Goal: Find specific page/section: Find specific page/section

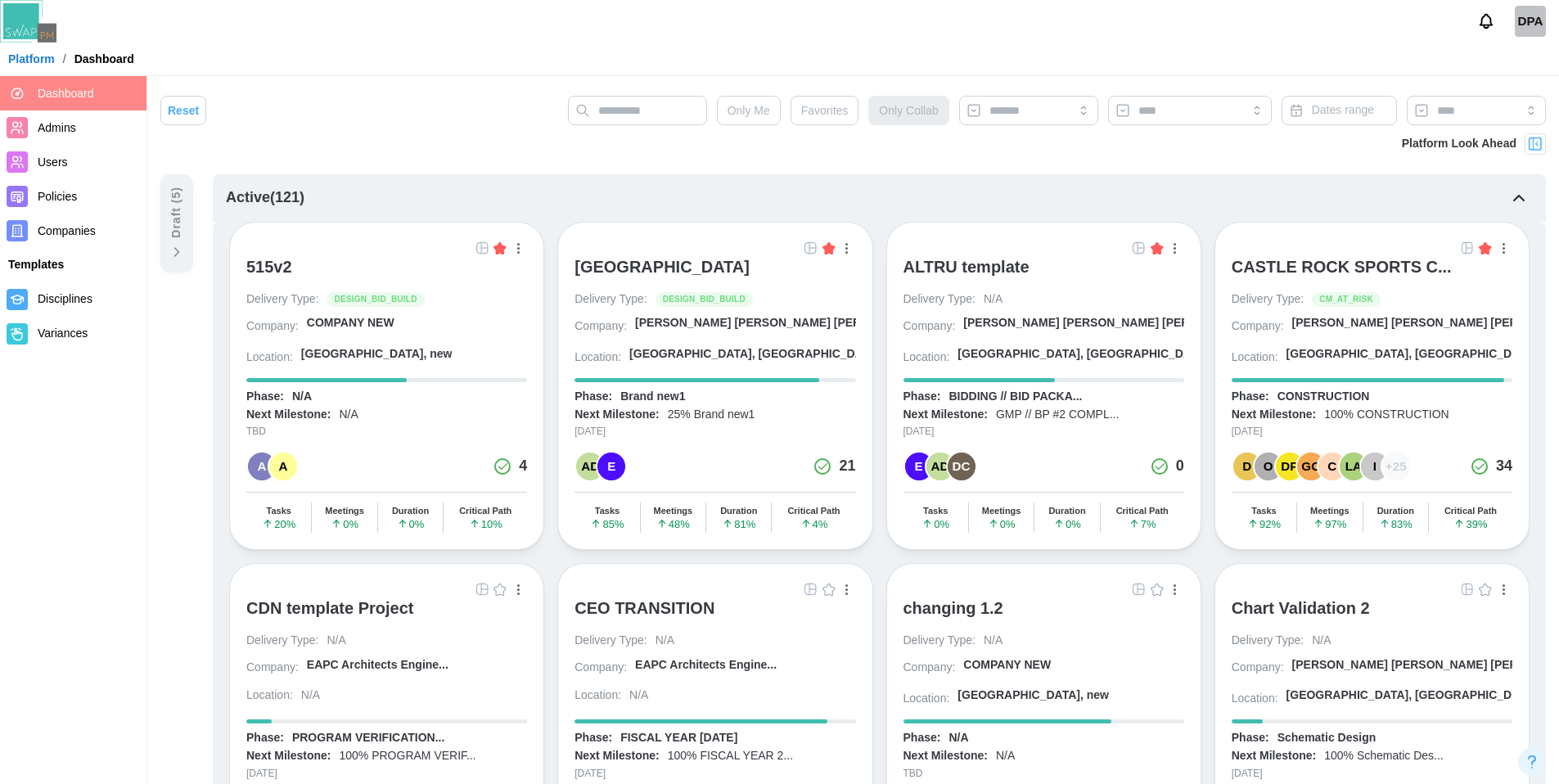
click at [849, 251] on button "button" at bounding box center [847, 248] width 18 height 18
click at [791, 276] on div "View Project" at bounding box center [790, 282] width 103 height 13
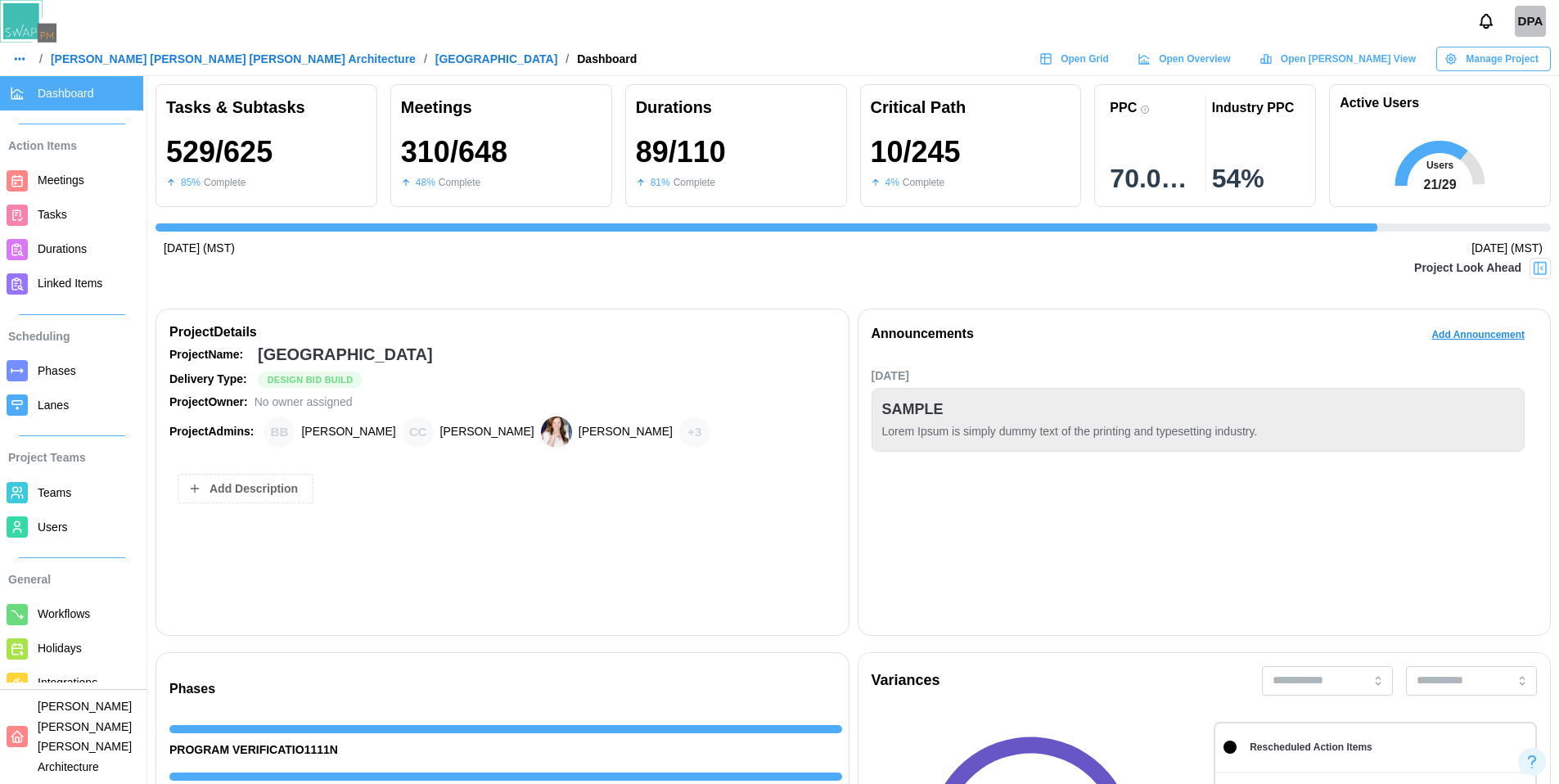
scroll to position [0, 15195]
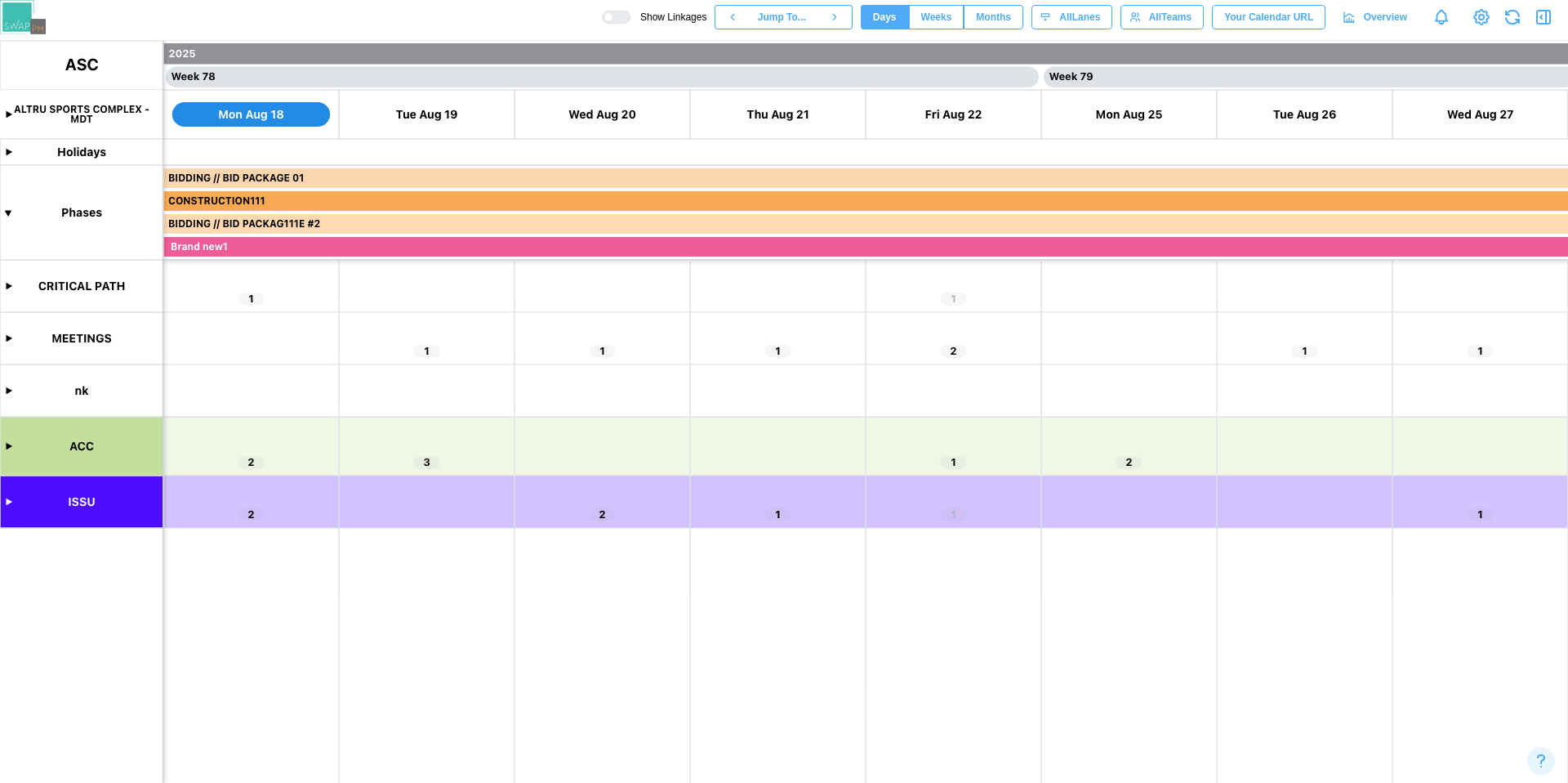
scroll to position [0, 67618]
click at [6, 111] on canvas at bounding box center [784, 412] width 1568 height 742
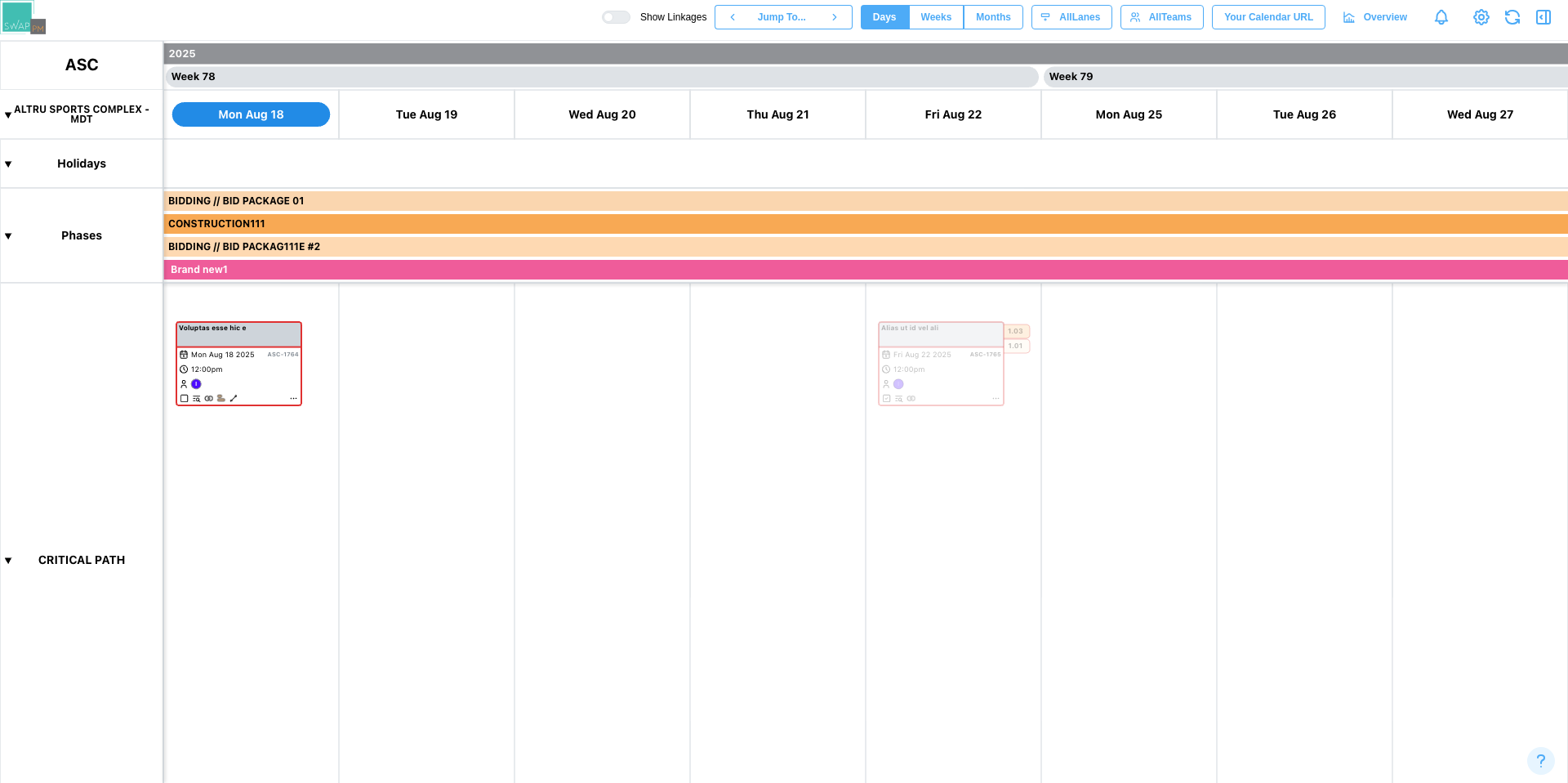
click at [6, 112] on canvas at bounding box center [784, 412] width 1568 height 742
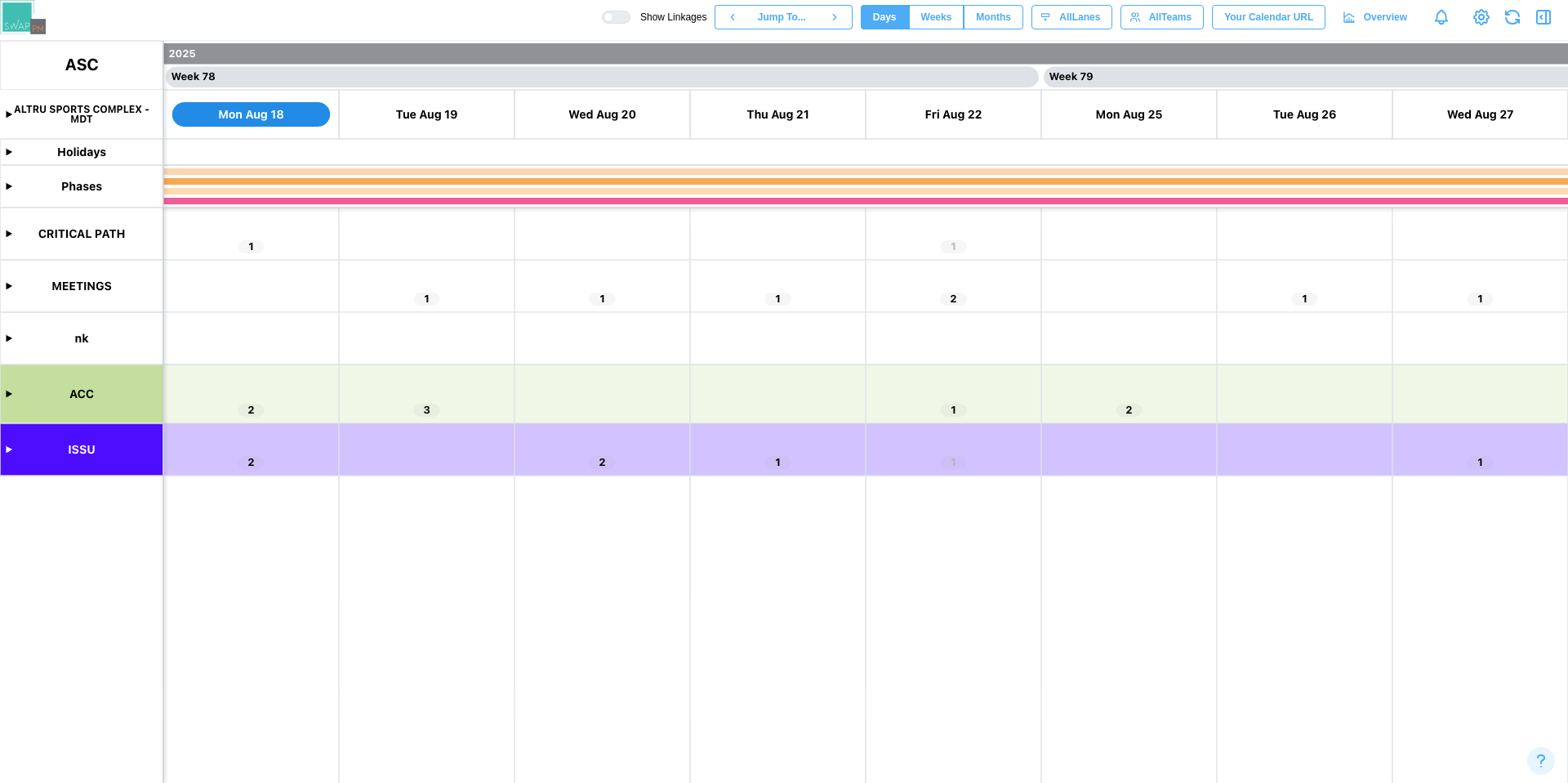
click at [7, 112] on canvas at bounding box center [784, 412] width 1568 height 742
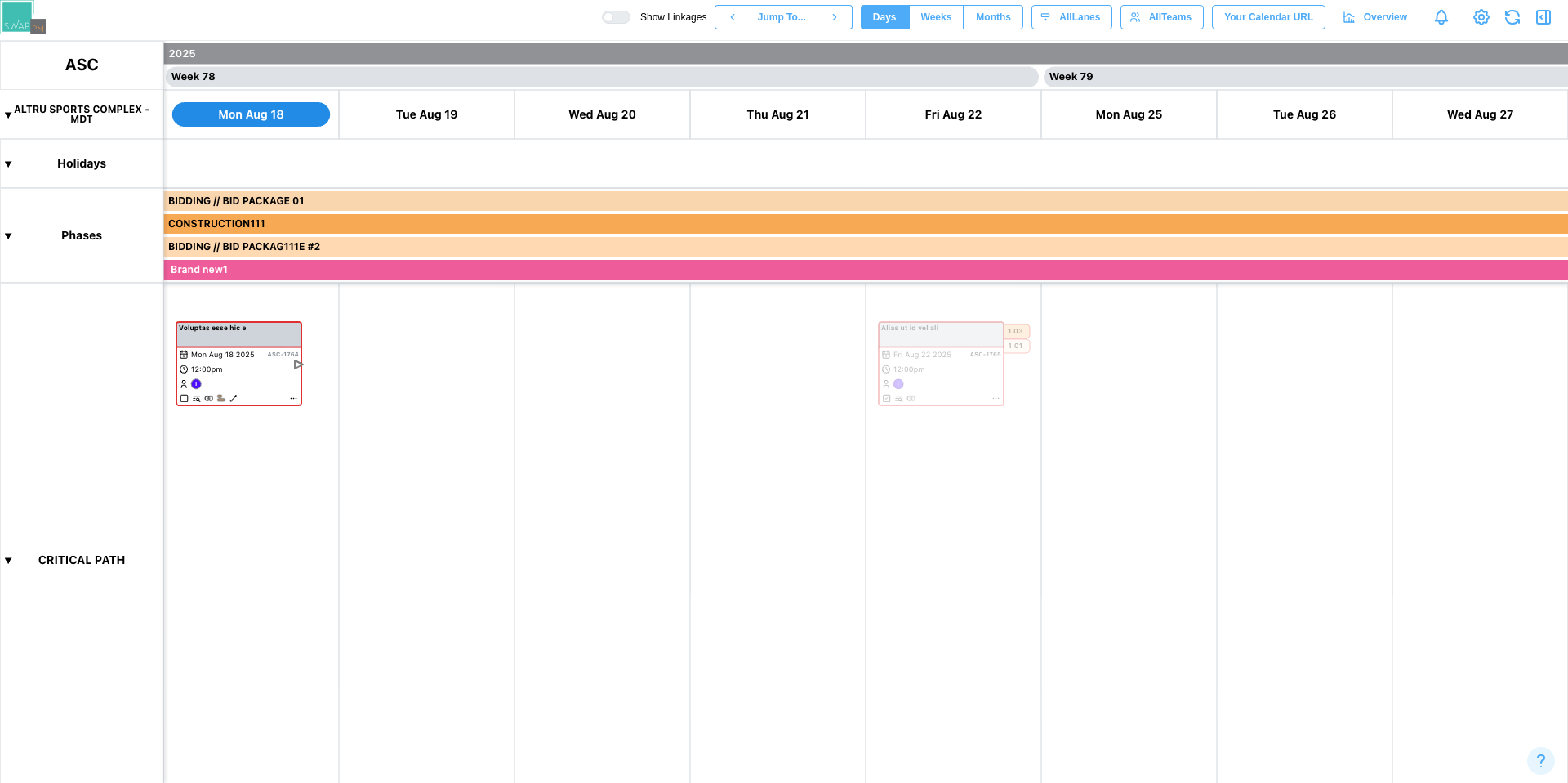
click at [7, 112] on canvas at bounding box center [784, 412] width 1568 height 742
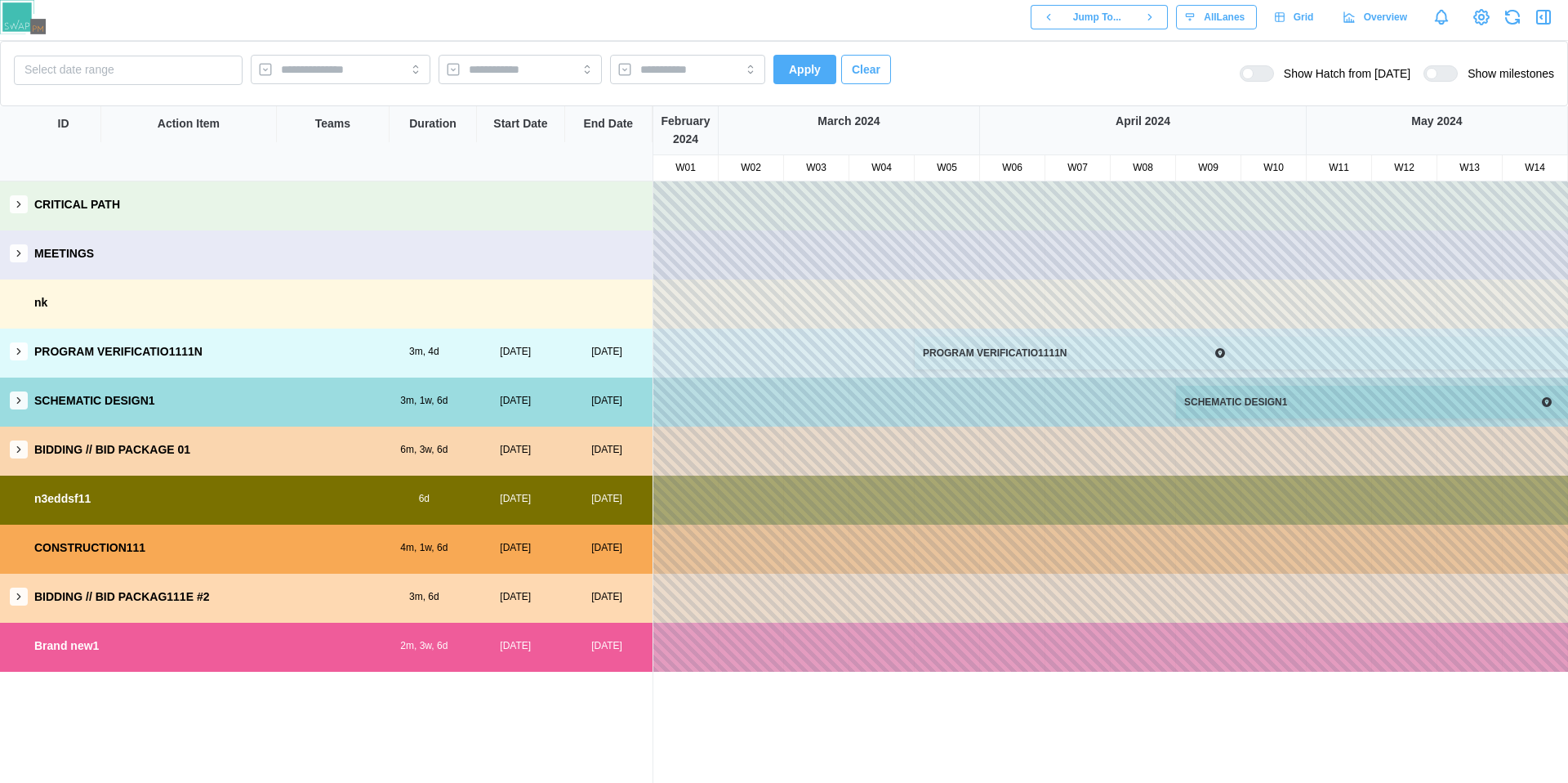
click at [20, 260] on button "button" at bounding box center [18, 253] width 18 height 18
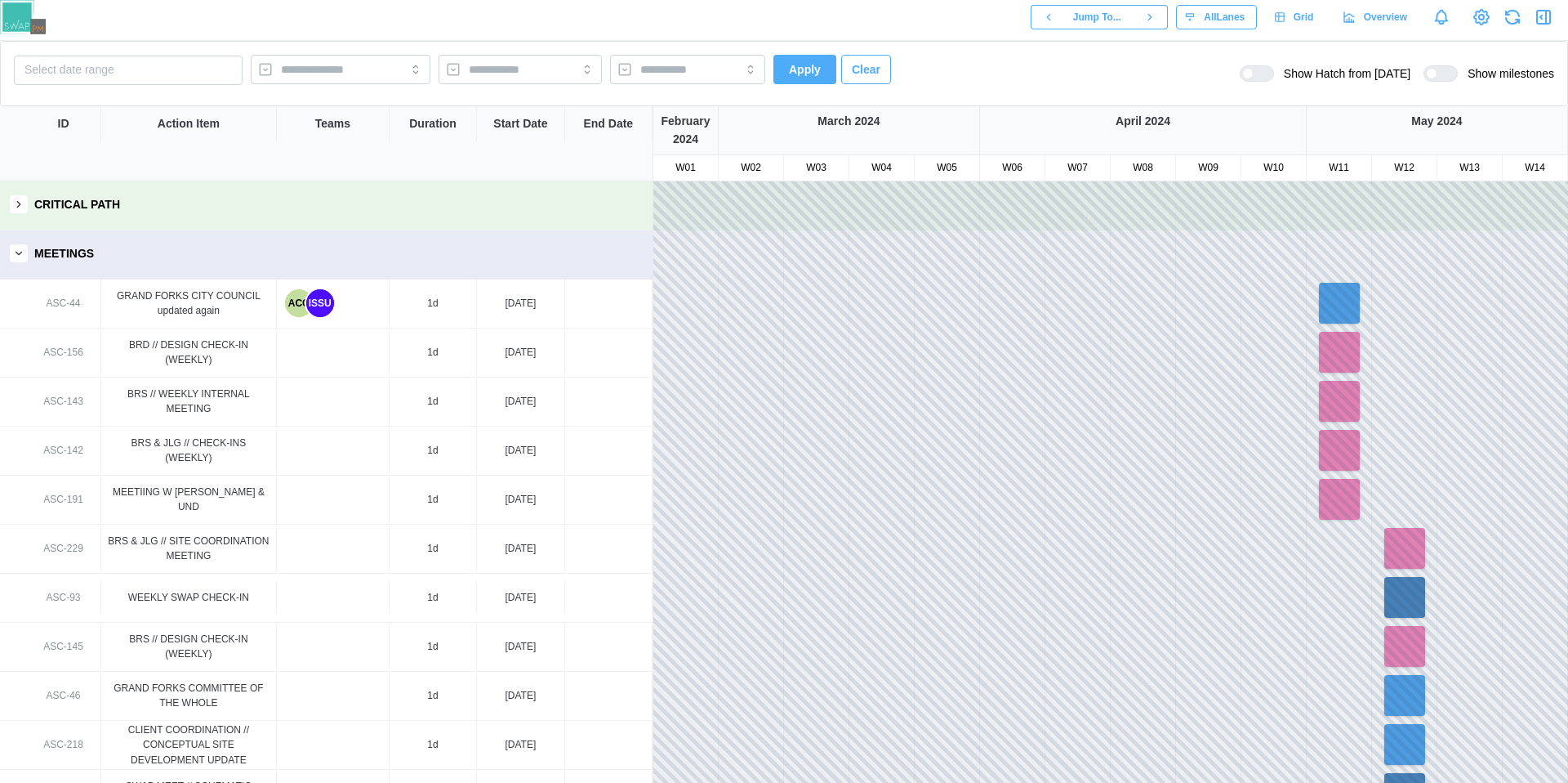
click at [20, 260] on button "button" at bounding box center [18, 253] width 18 height 18
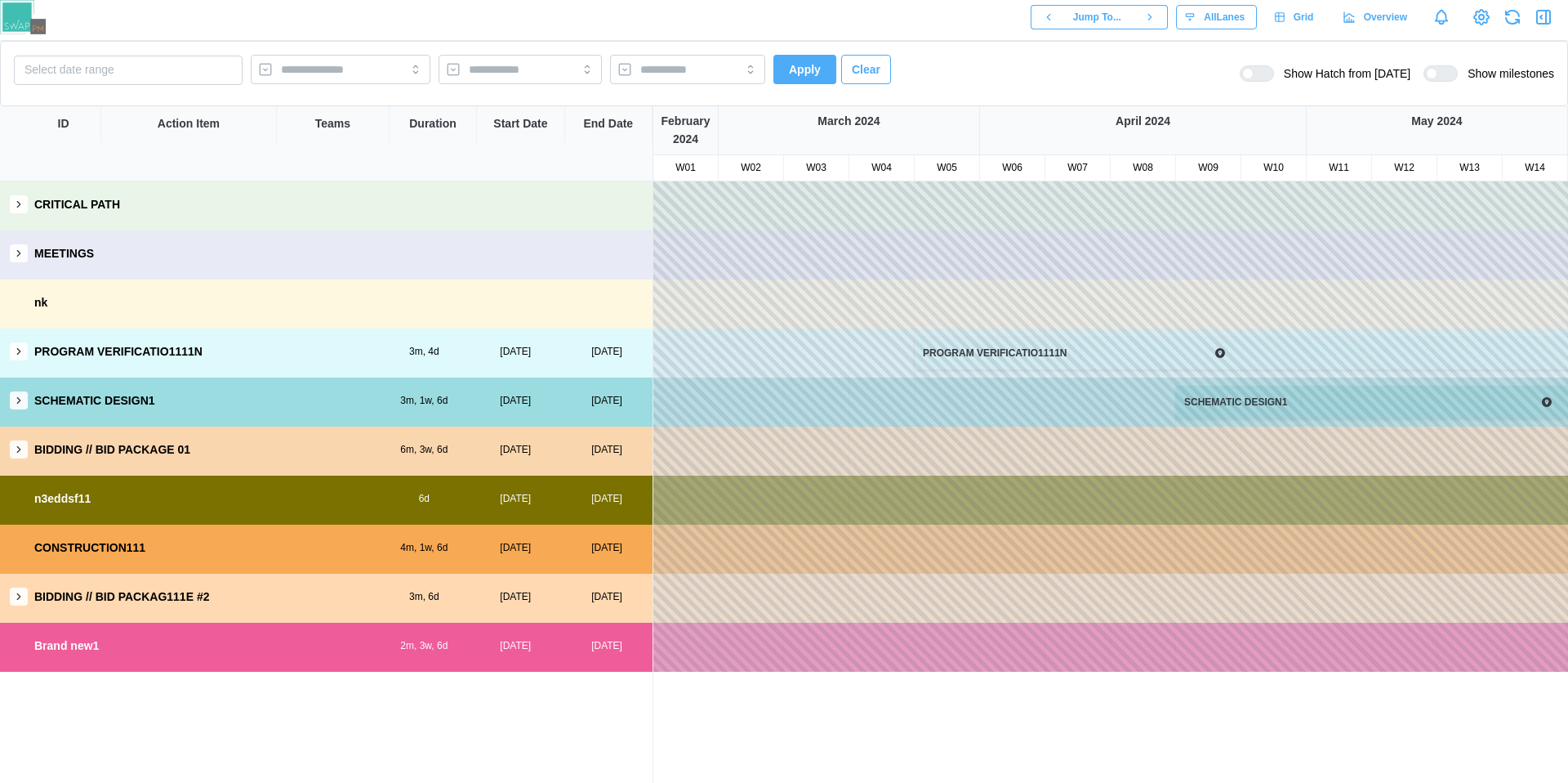
click at [23, 213] on div "CRITICAL PATH" at bounding box center [326, 204] width 653 height 46
click at [22, 210] on button "button" at bounding box center [18, 204] width 18 height 18
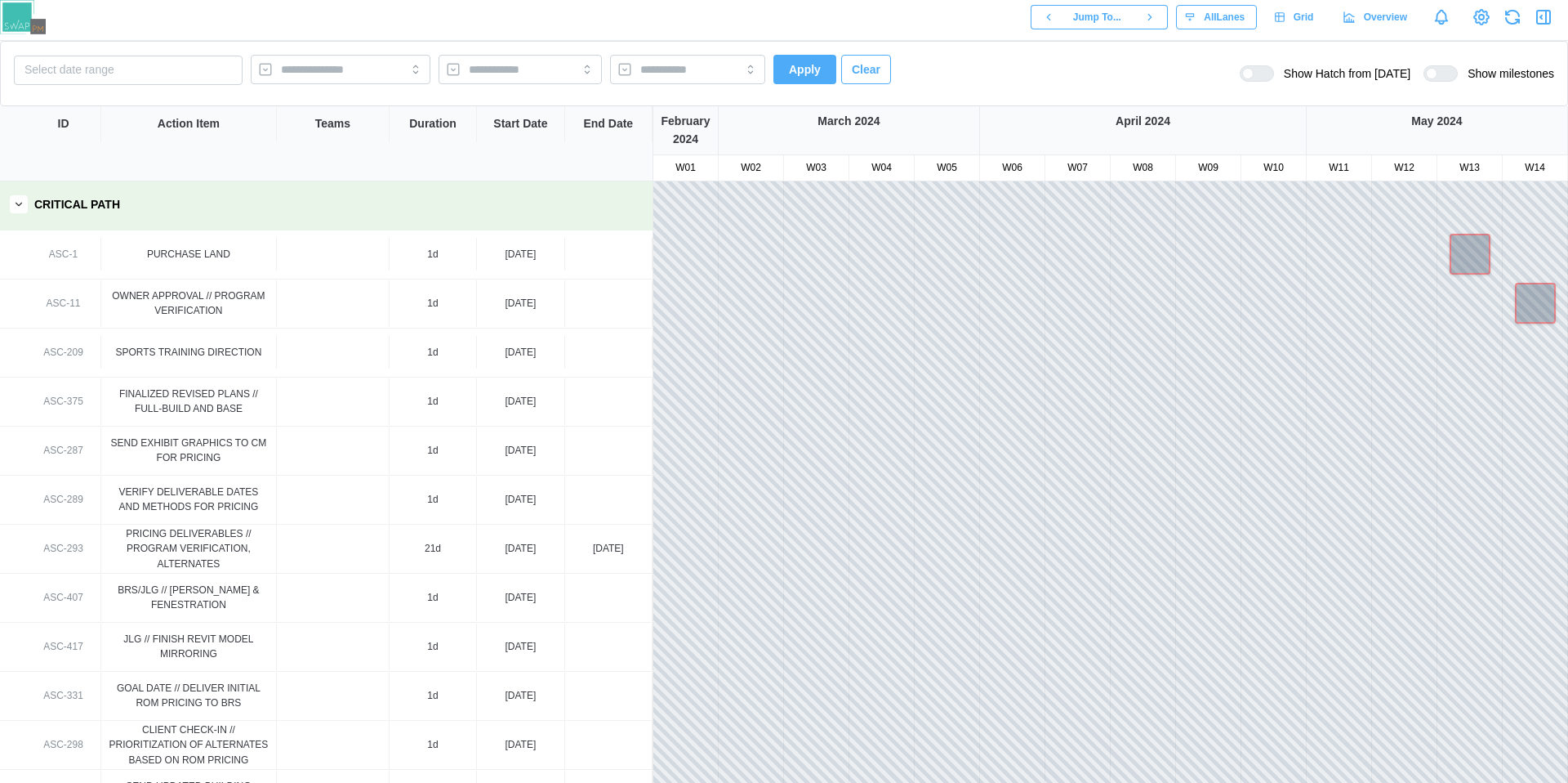
click at [1259, 73] on div at bounding box center [1263, 73] width 20 height 15
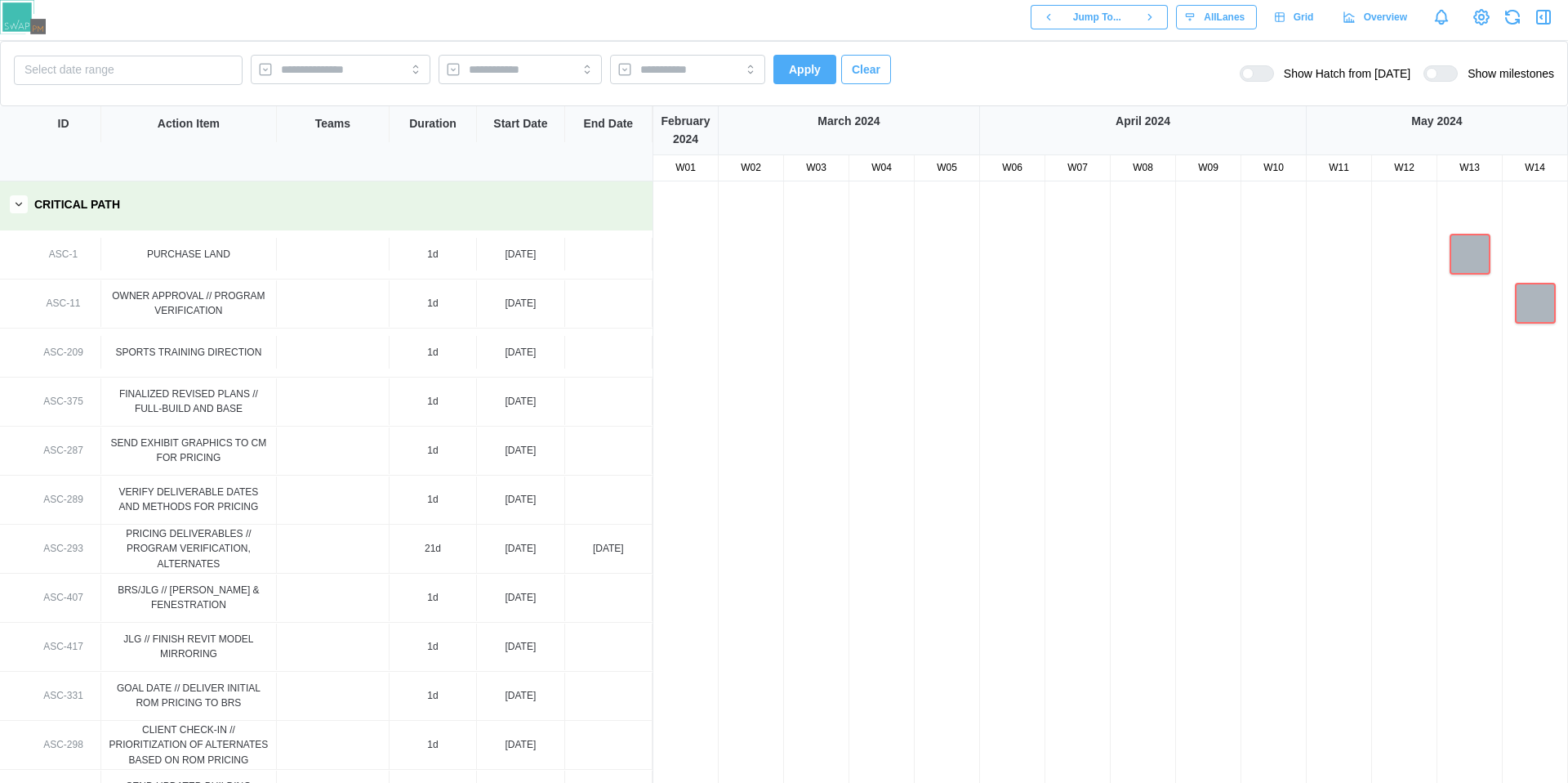
click at [1259, 73] on div at bounding box center [1263, 73] width 20 height 15
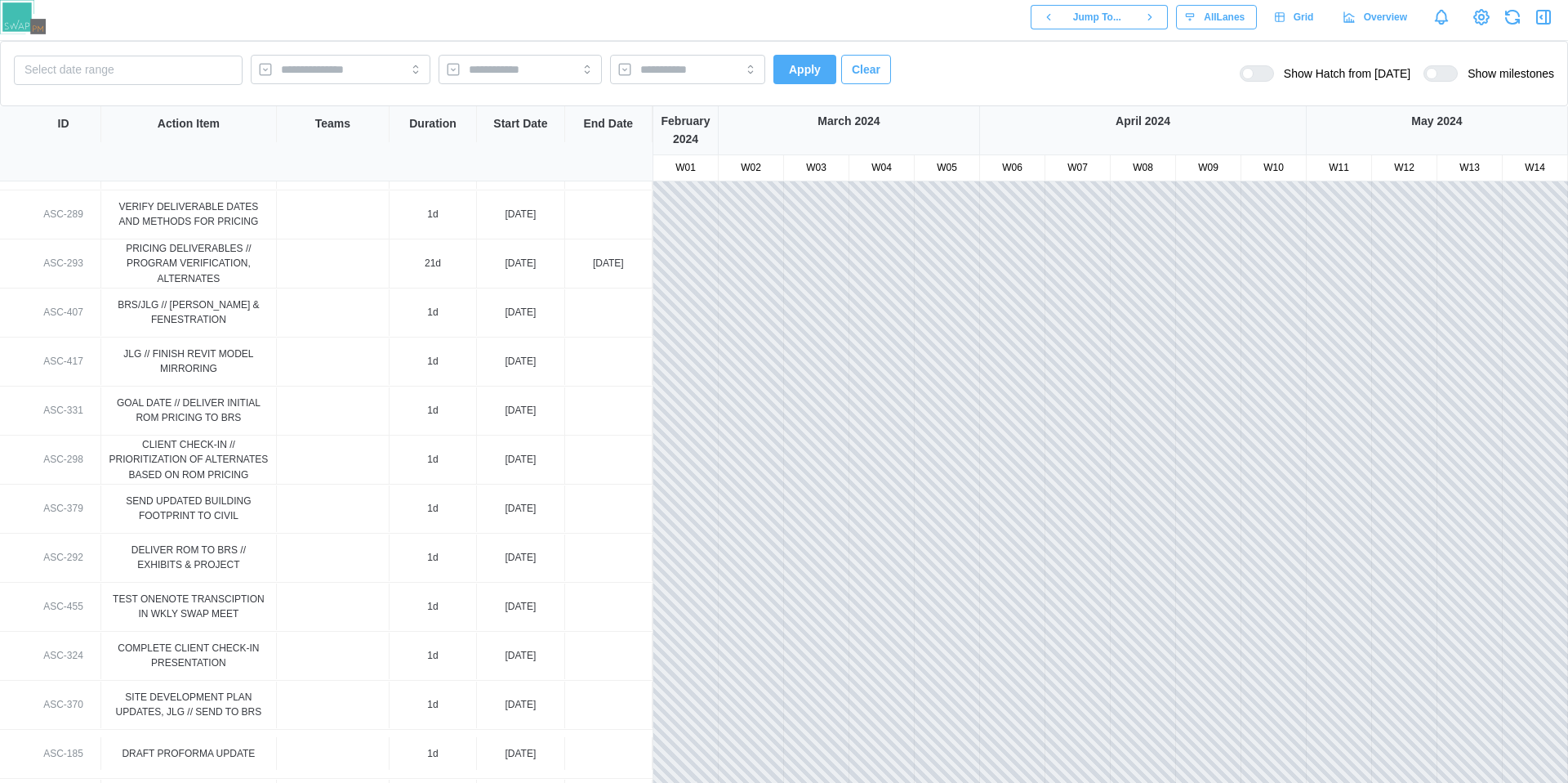
click at [1255, 75] on div at bounding box center [1263, 73] width 20 height 15
